Goal: Task Accomplishment & Management: Manage account settings

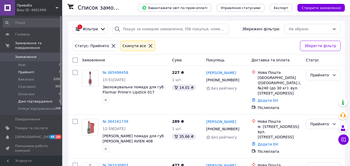
click at [35, 99] on span "Дані підтверджено" at bounding box center [35, 101] width 34 height 5
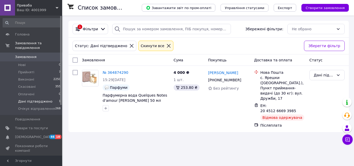
click at [35, 69] on li "Прийняті 7" at bounding box center [32, 72] width 64 height 7
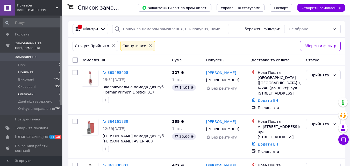
click at [45, 91] on li "Оплачені 1" at bounding box center [32, 94] width 64 height 7
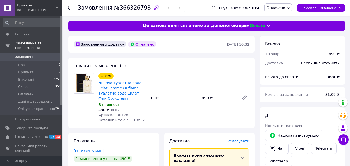
click at [285, 6] on span "Оплачено" at bounding box center [276, 8] width 19 height 4
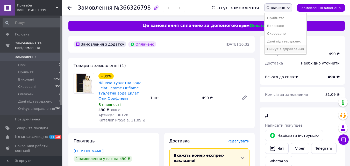
click at [287, 48] on li "Очікує відправлення" at bounding box center [285, 49] width 42 height 8
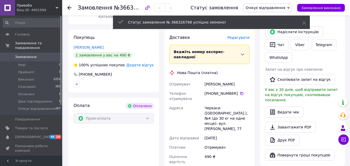
scroll to position [221, 0]
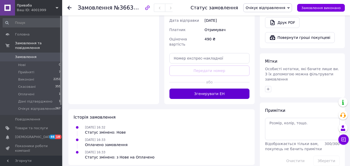
click at [223, 89] on button "Згенерувати ЕН" at bounding box center [209, 94] width 80 height 10
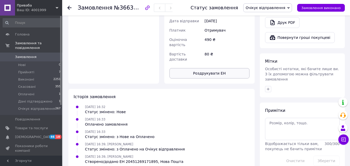
click at [224, 68] on button "Роздрукувати ЕН" at bounding box center [209, 73] width 80 height 10
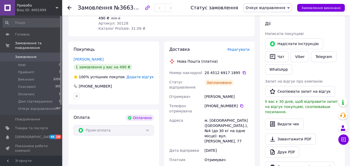
scroll to position [40, 0]
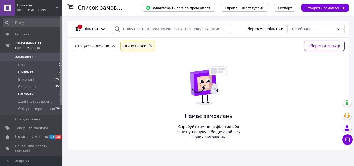
click at [37, 69] on li "Прийняті 7" at bounding box center [32, 72] width 64 height 7
